Goal: Find specific page/section: Find specific page/section

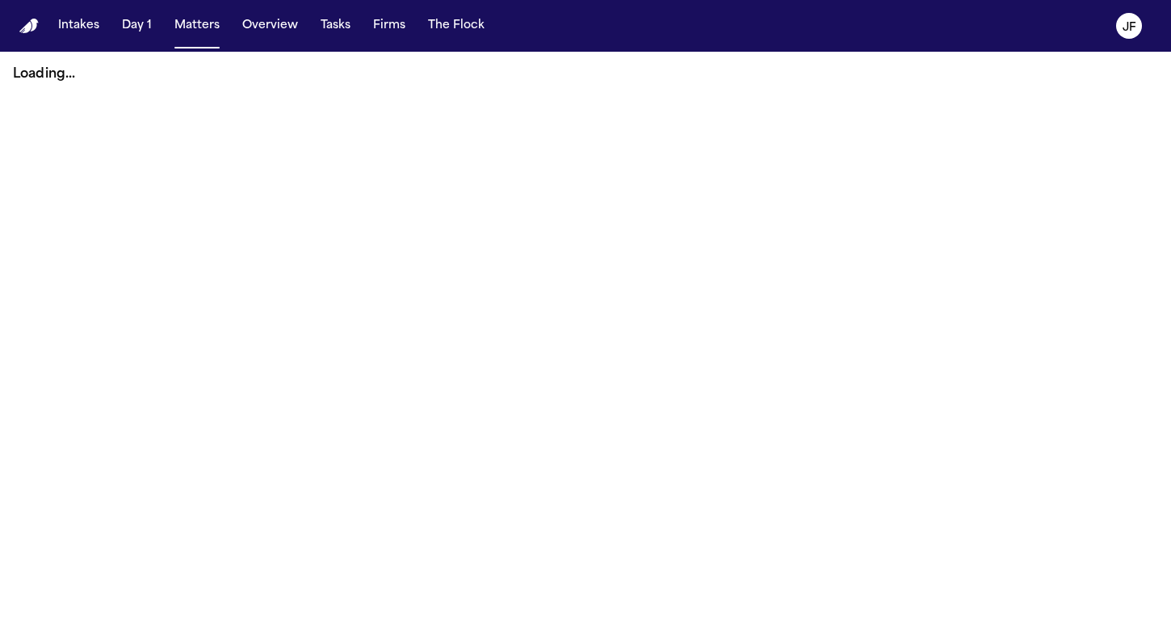
click at [194, 19] on button "Matters" at bounding box center [197, 25] width 58 height 29
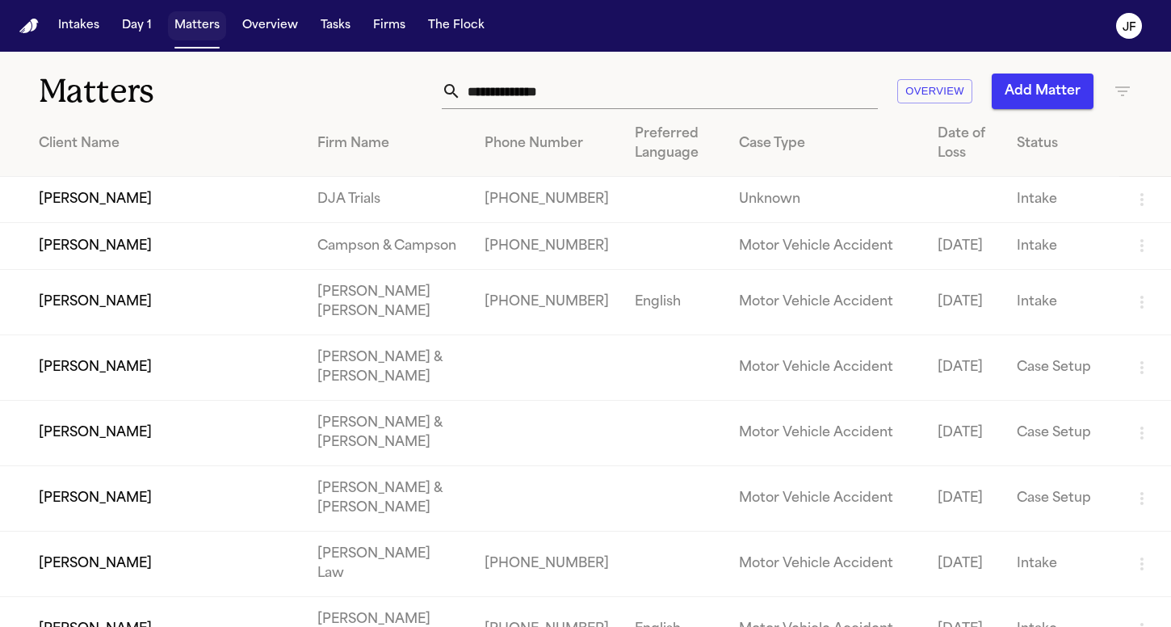
click at [179, 27] on button "Matters" at bounding box center [197, 25] width 58 height 29
click at [577, 106] on input "text" at bounding box center [669, 91] width 417 height 36
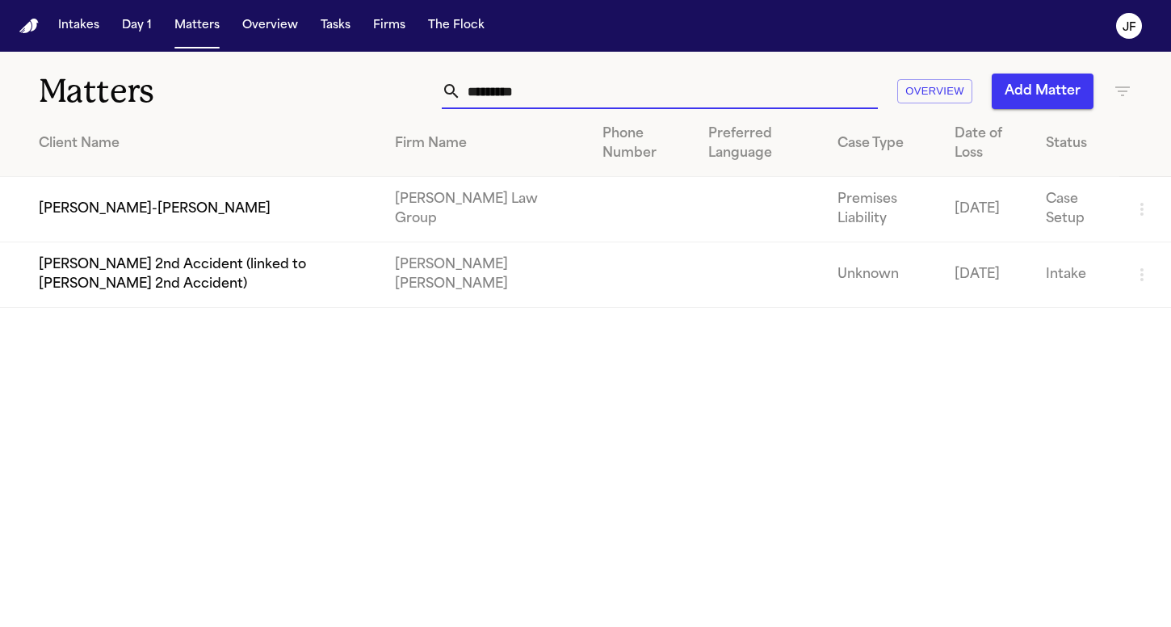
type input "*********"
click at [135, 213] on td "[PERSON_NAME]-[PERSON_NAME]" at bounding box center [191, 209] width 382 height 65
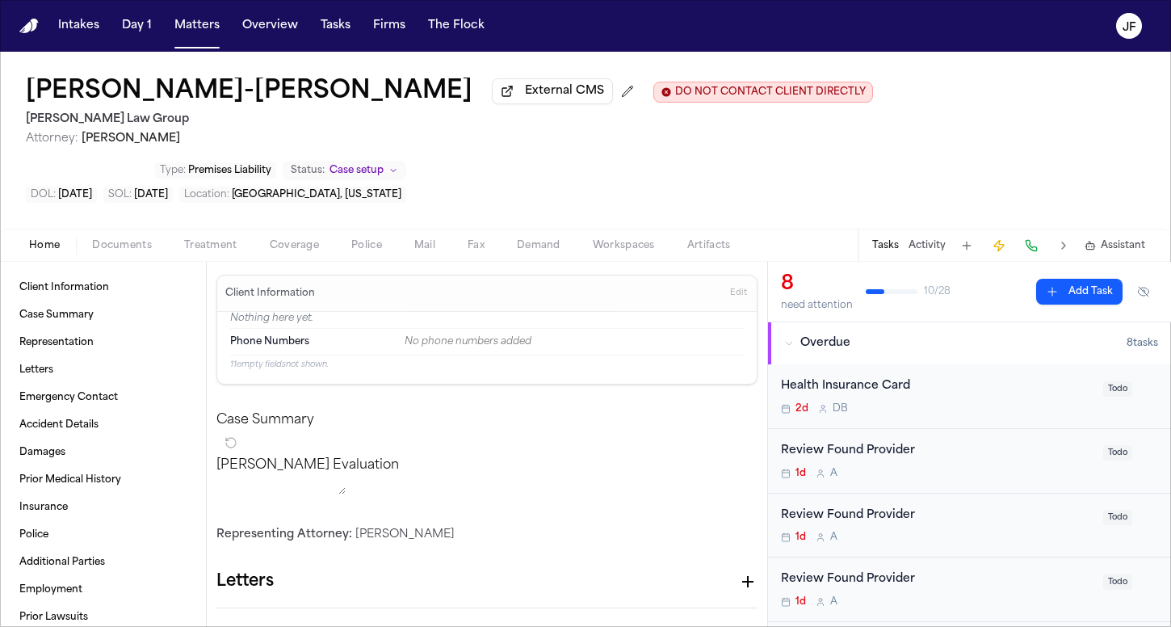
click at [129, 254] on span "button" at bounding box center [121, 255] width 79 height 2
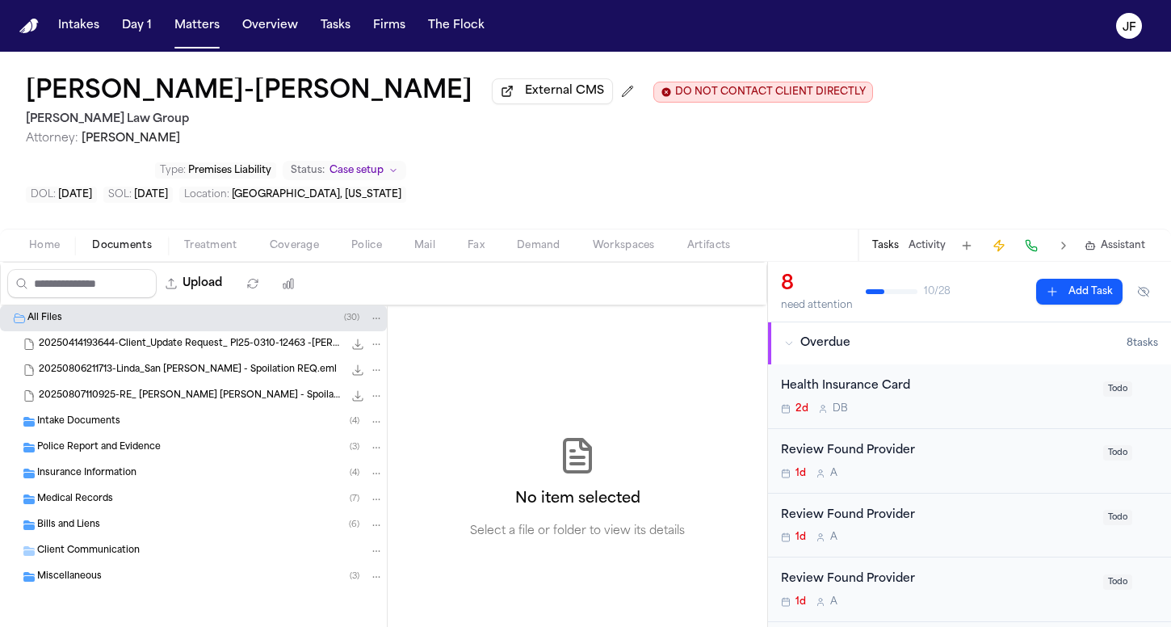
click at [78, 467] on span "Insurance Information" at bounding box center [86, 474] width 99 height 14
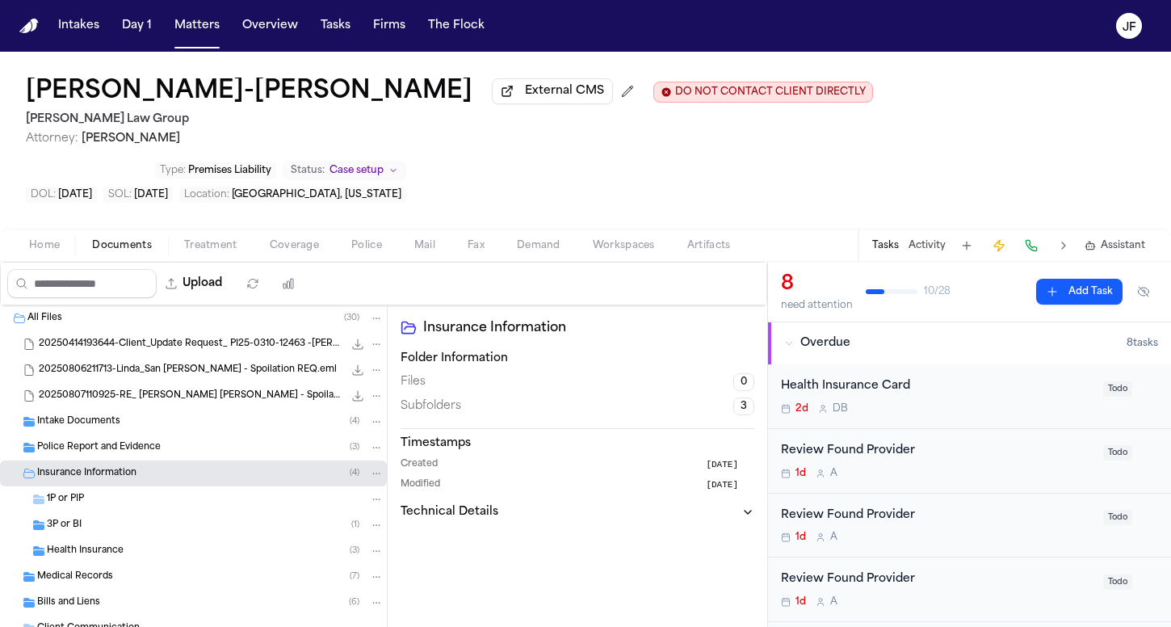
click at [83, 564] on div "Medical Records ( 7 )" at bounding box center [193, 577] width 387 height 26
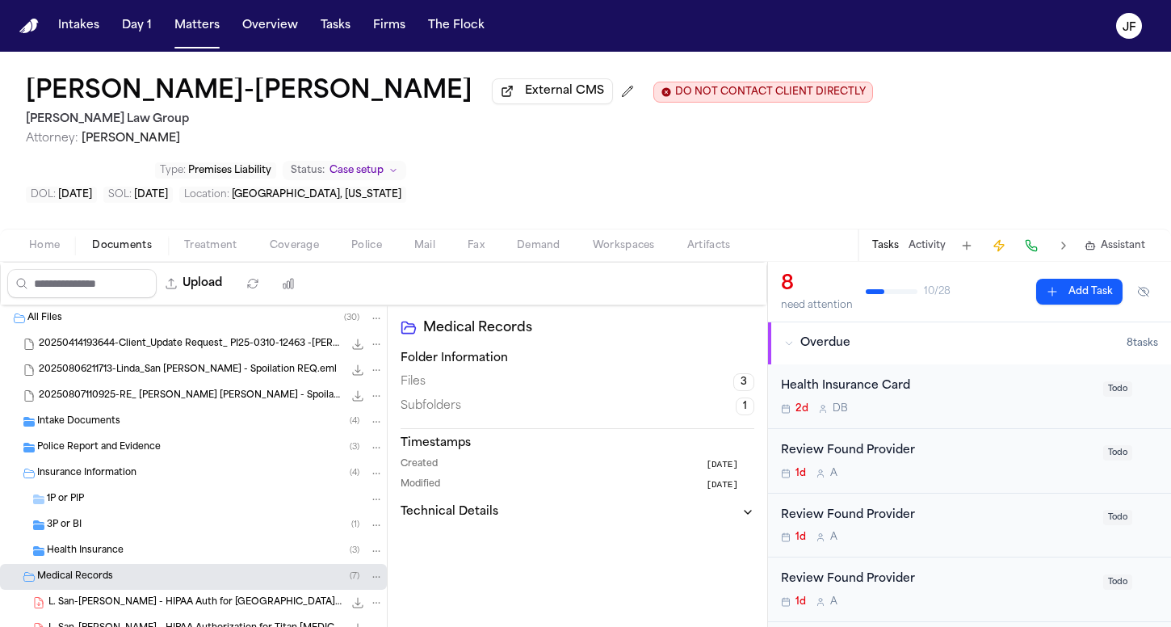
click at [101, 544] on span "Health Insurance" at bounding box center [85, 551] width 77 height 14
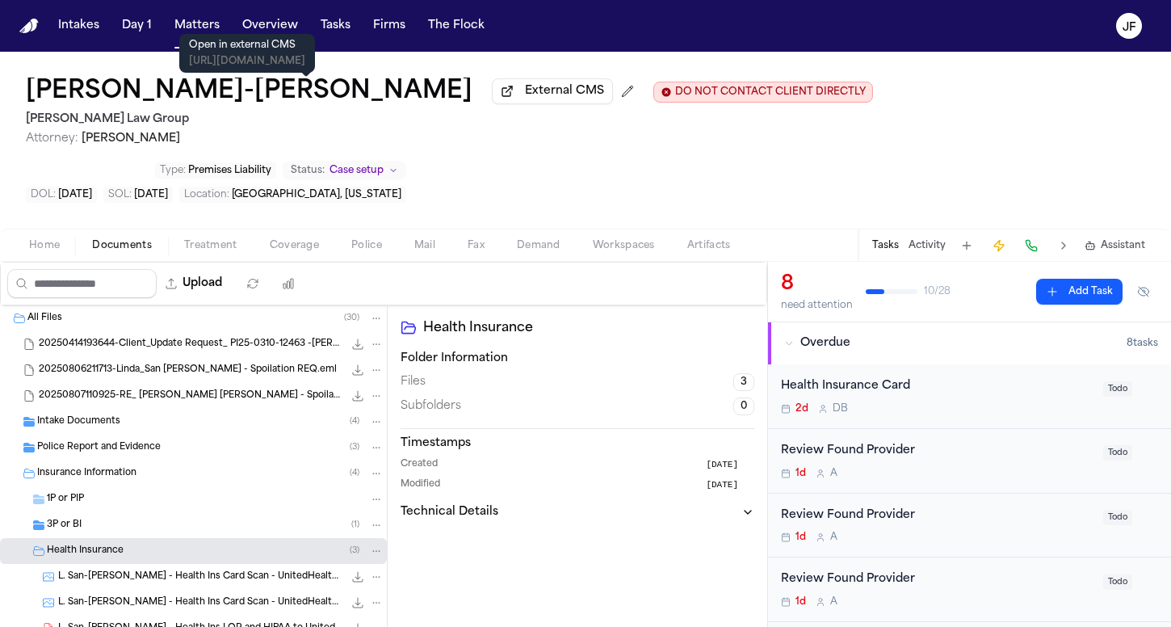
click at [525, 95] on span "External CMS" at bounding box center [564, 91] width 79 height 16
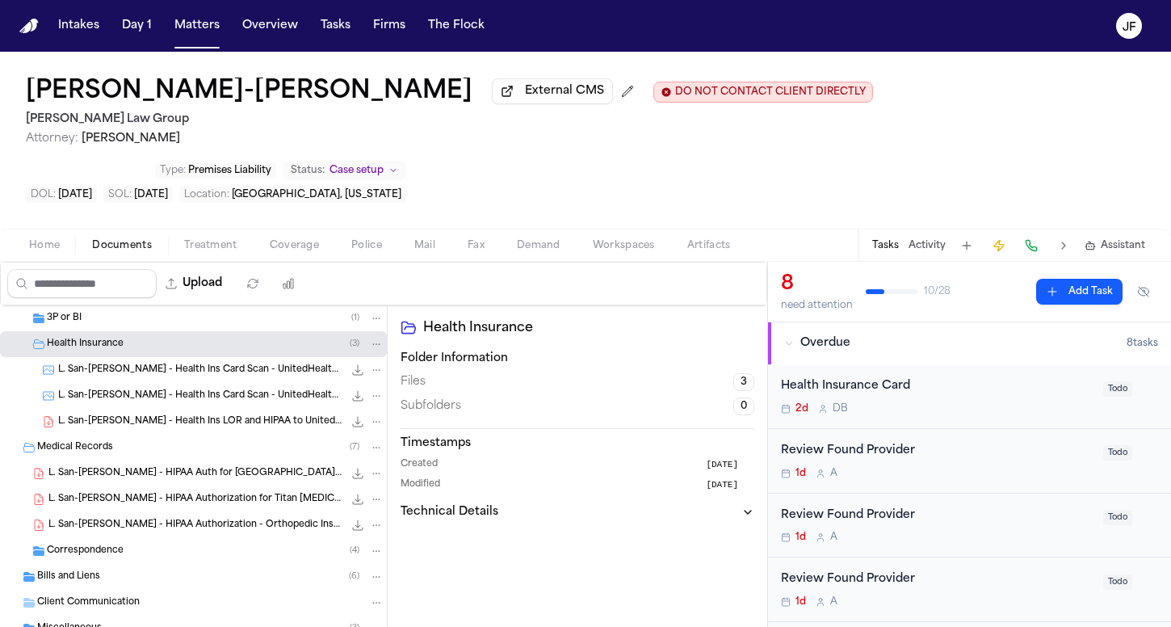
scroll to position [206, 0]
click at [127, 616] on div "Miscellaneous ( 3 )" at bounding box center [193, 629] width 387 height 26
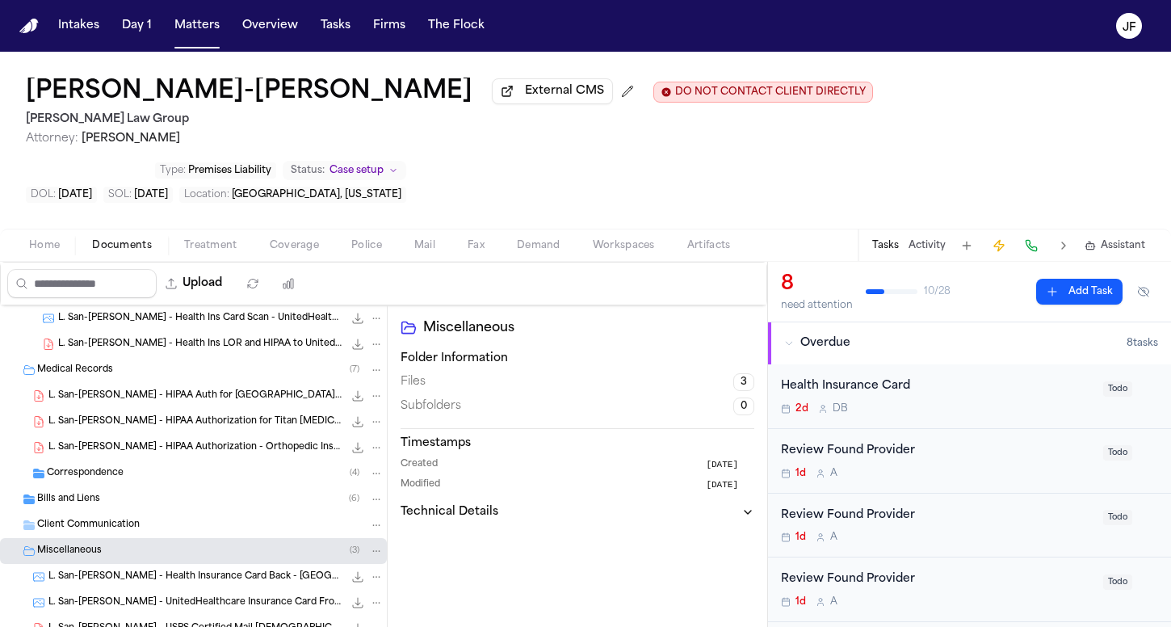
scroll to position [283, 0]
click at [899, 377] on div "Health Insurance Card" at bounding box center [937, 386] width 312 height 19
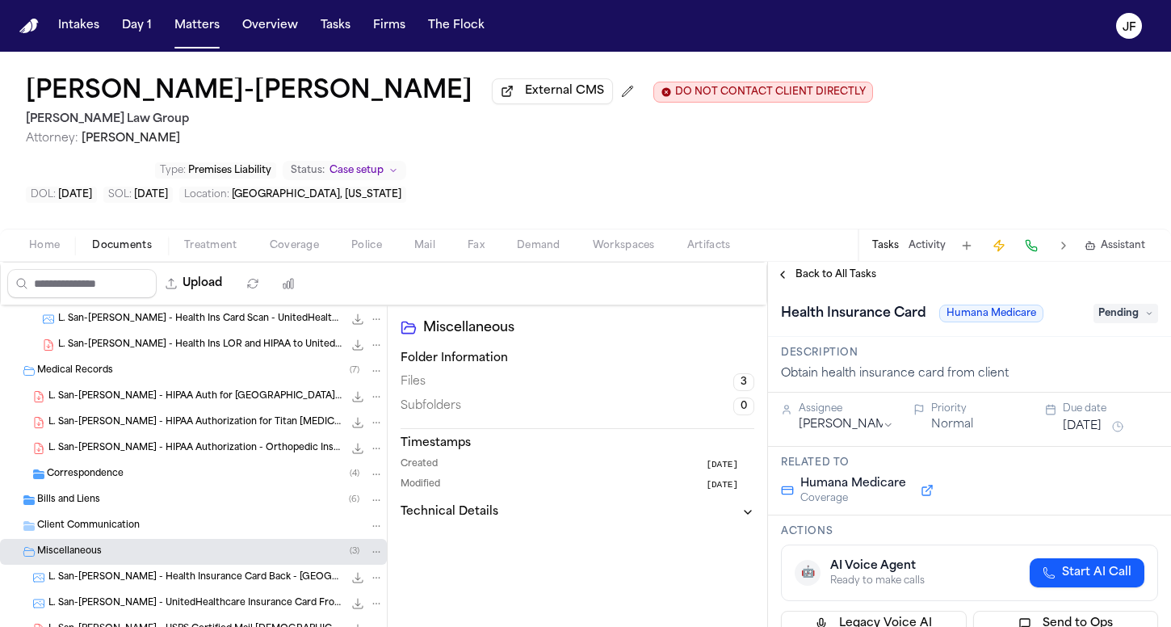
click at [845, 268] on span "Back to All Tasks" at bounding box center [835, 274] width 81 height 13
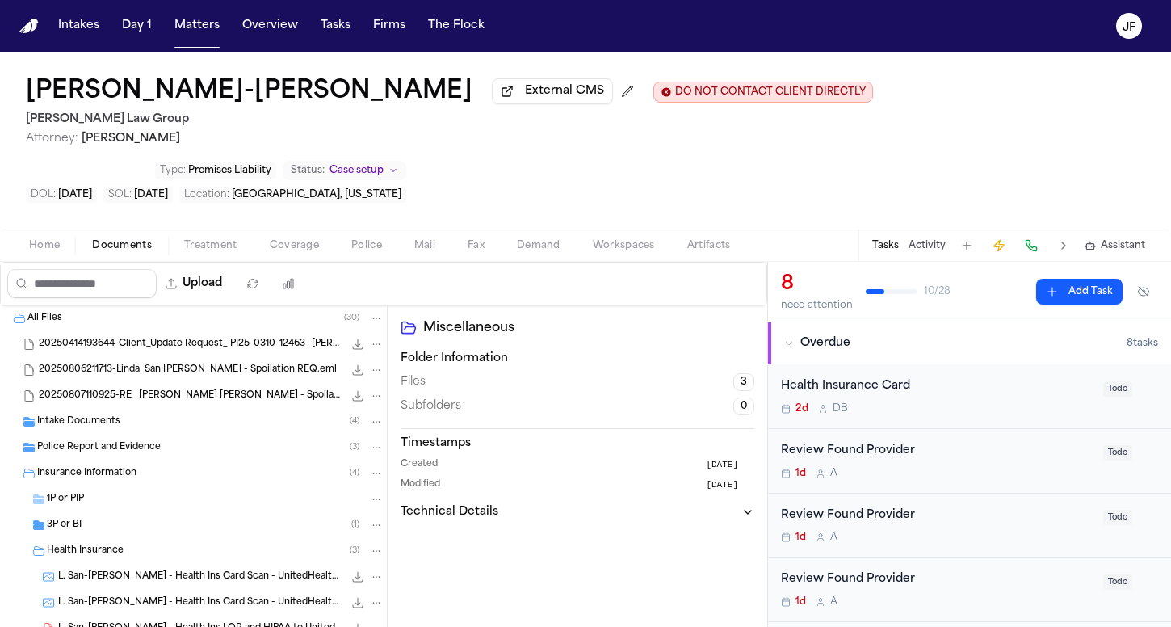
click at [113, 467] on span "Insurance Information" at bounding box center [86, 474] width 99 height 14
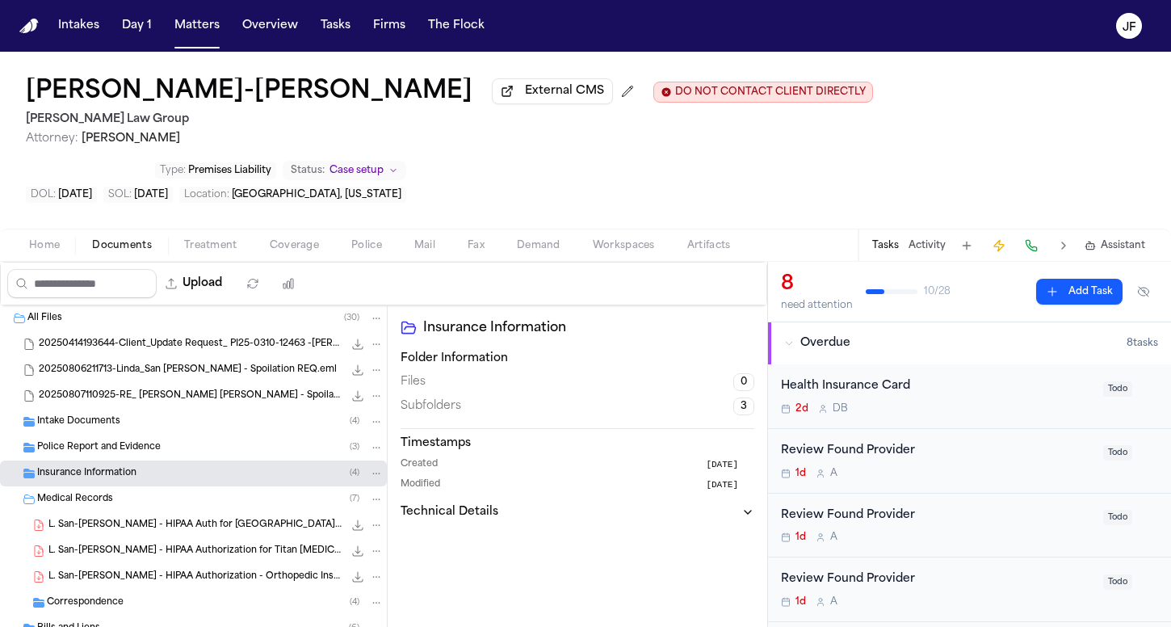
click at [129, 492] on div "Medical Records ( 7 )" at bounding box center [210, 499] width 346 height 15
